Goal: Task Accomplishment & Management: Complete application form

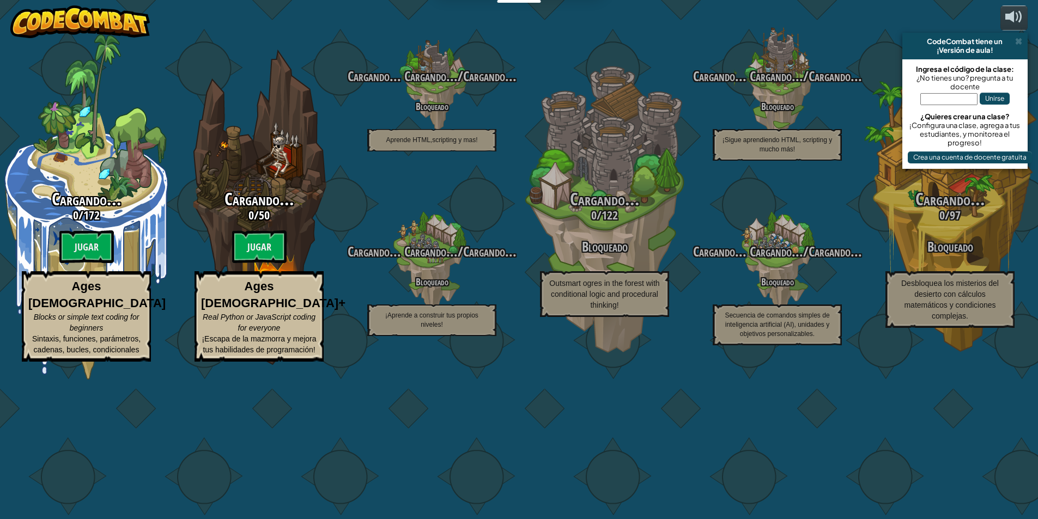
select select "es-419"
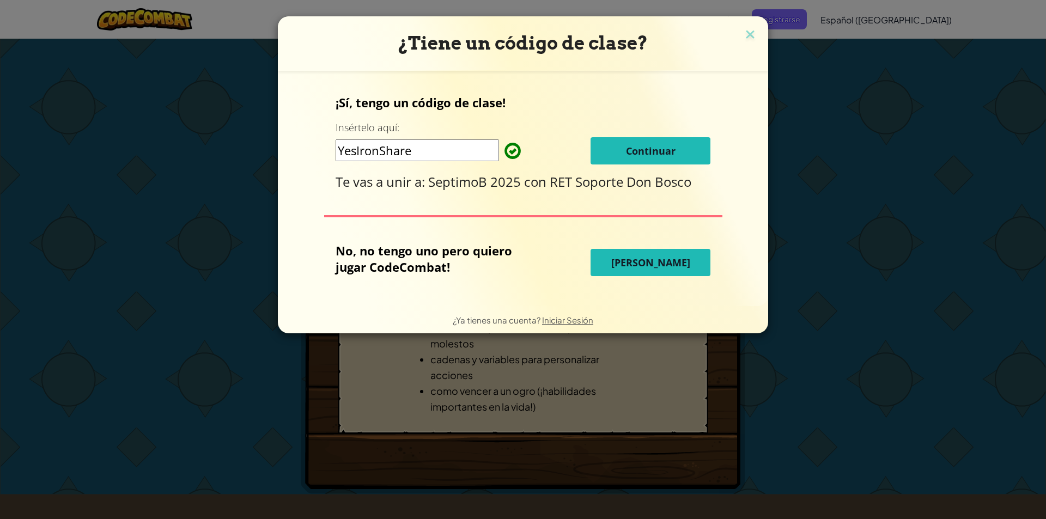
click at [677, 150] on button "Continuar" at bounding box center [651, 150] width 120 height 27
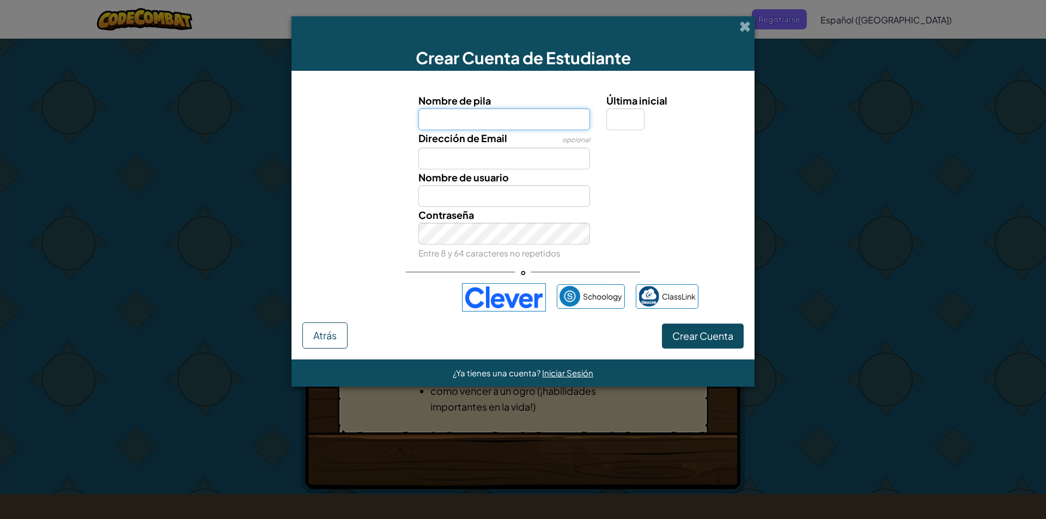
click at [464, 128] on input "Nombre de pila" at bounding box center [504, 119] width 172 height 22
click at [740, 22] on span at bounding box center [744, 26] width 11 height 11
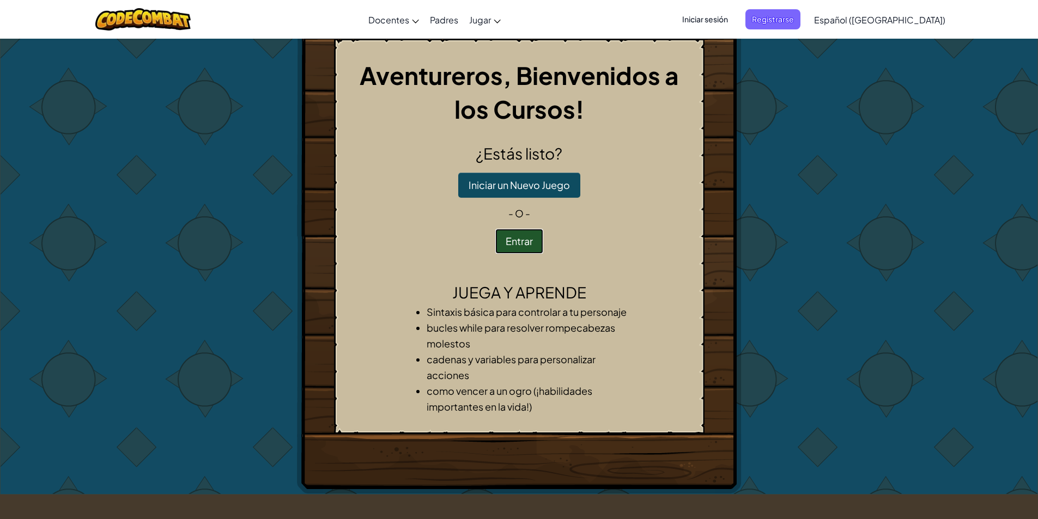
click at [529, 235] on button "Entrar" at bounding box center [519, 241] width 48 height 25
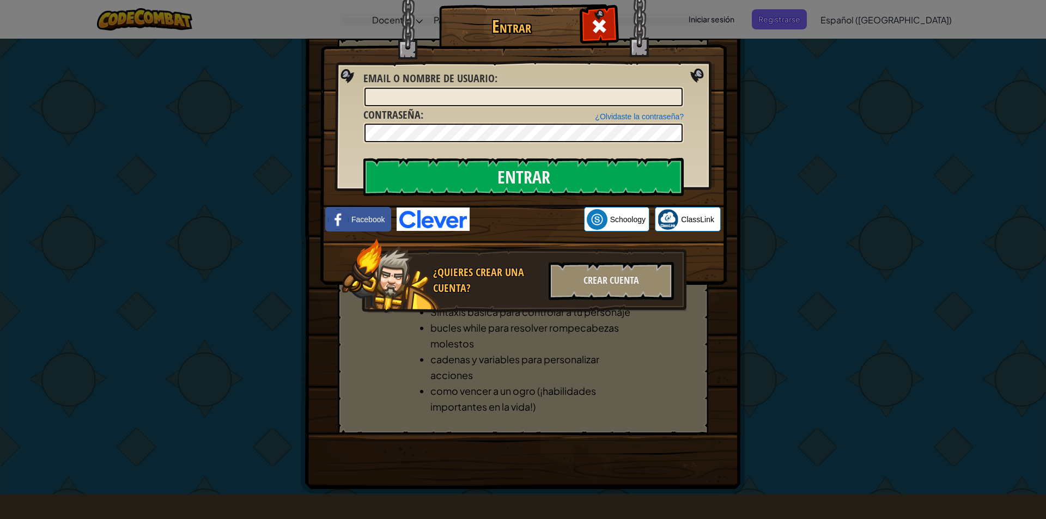
drag, startPoint x: 609, startPoint y: 40, endPoint x: 600, endPoint y: 41, distance: 8.8
click at [609, 37] on div at bounding box center [599, 25] width 34 height 34
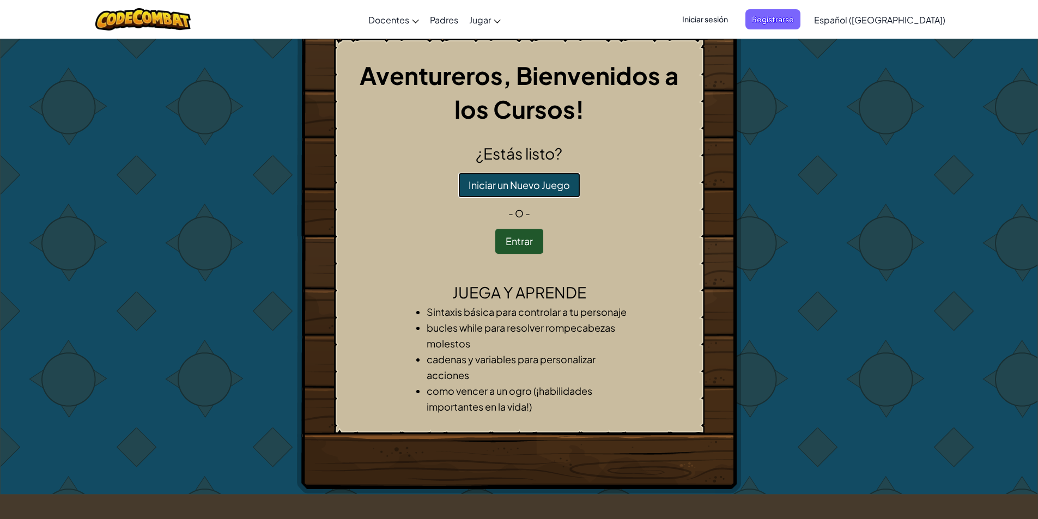
click at [563, 193] on button "Iniciar un Nuevo Juego" at bounding box center [519, 185] width 122 height 25
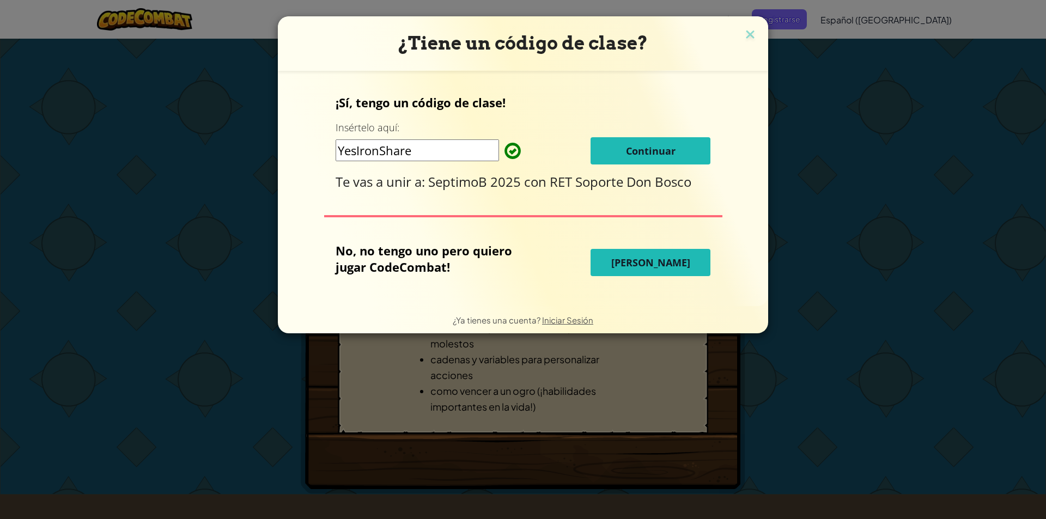
drag, startPoint x: 598, startPoint y: 168, endPoint x: 600, endPoint y: 163, distance: 5.9
click at [598, 167] on div "¡Sí, tengo un código de clase! Insértelo aquí: YesIronShare Continuar Te vas a …" at bounding box center [523, 142] width 375 height 96
click at [603, 161] on button "Continuar" at bounding box center [651, 150] width 120 height 27
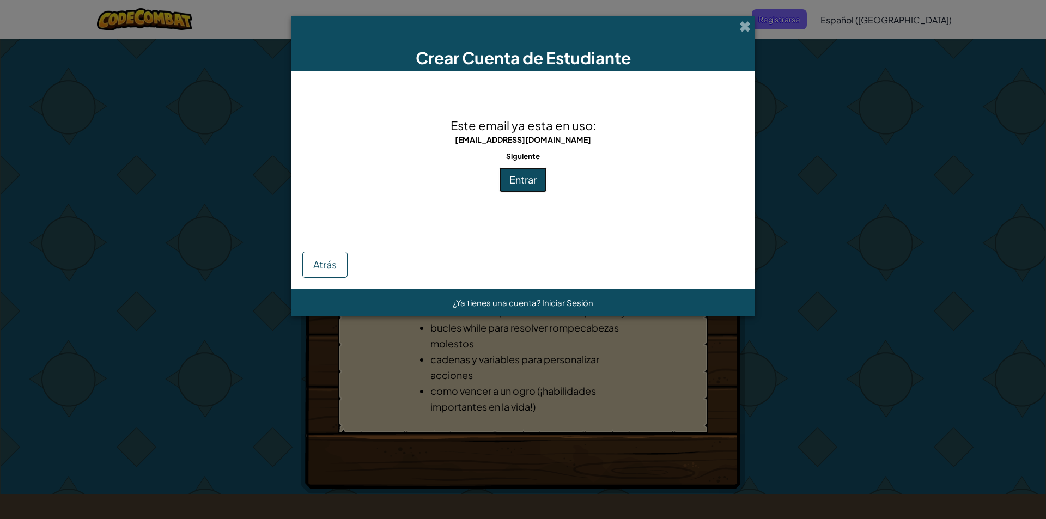
click at [528, 183] on span "Entrar" at bounding box center [522, 179] width 27 height 13
